Goal: Transaction & Acquisition: Purchase product/service

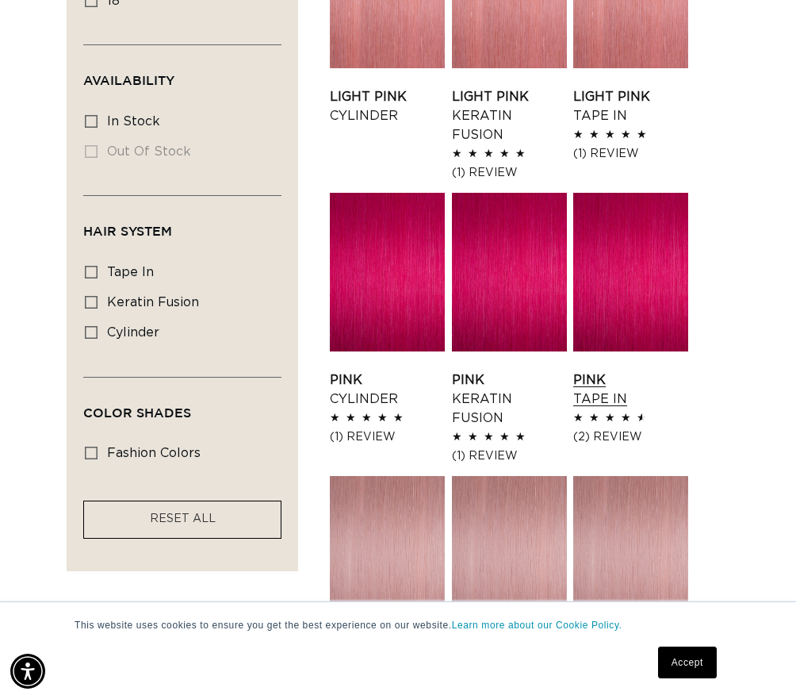
click at [595, 370] on link "Pink Tape In" at bounding box center [631, 389] width 115 height 38
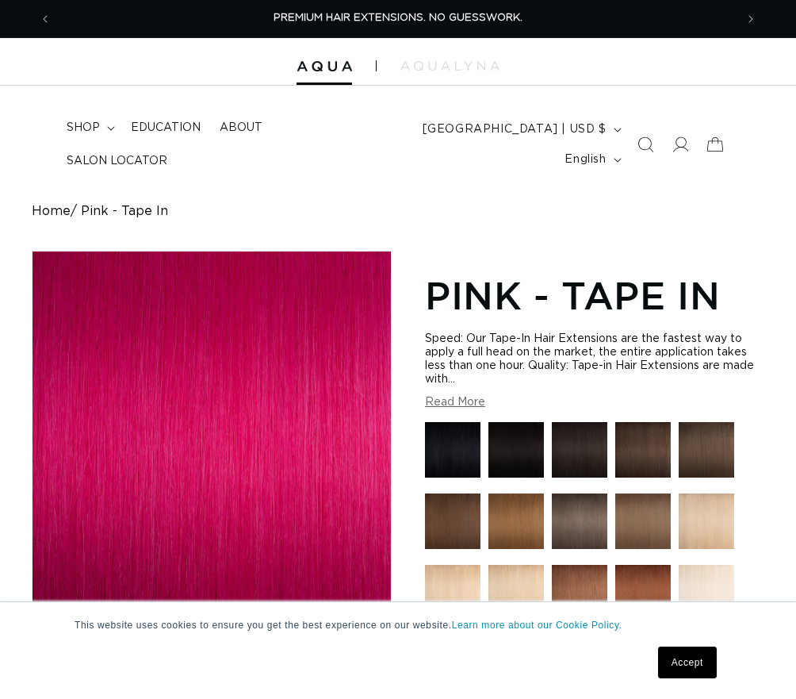
click at [460, 395] on div "Speed: Our Tape-In [MEDICAL_DATA] are the fastest way to apply a full head on t…" at bounding box center [595, 370] width 340 height 77
click at [459, 404] on button "Read More" at bounding box center [455, 402] width 60 height 13
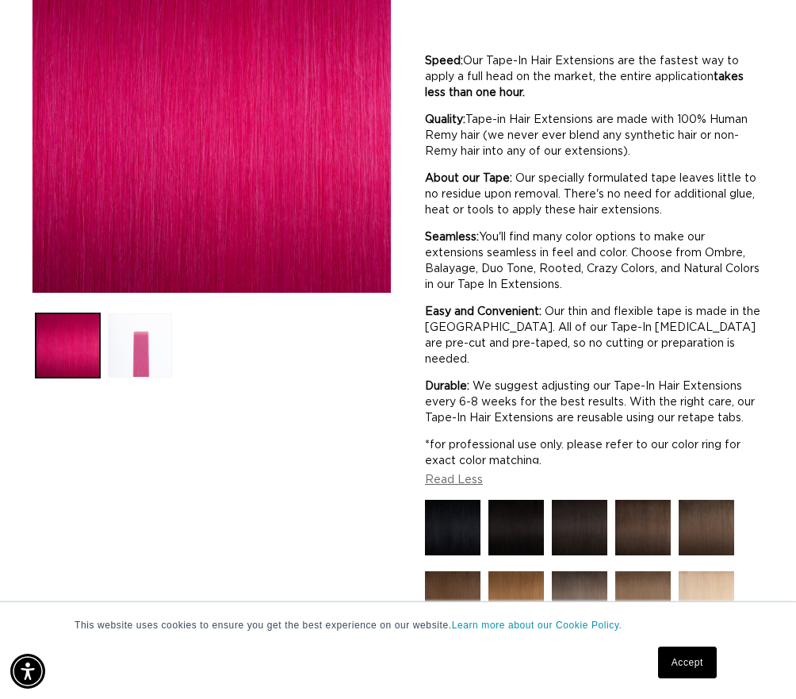
click at [111, 355] on button "Load image 2 in gallery view" at bounding box center [140, 345] width 64 height 64
